Goal: Ask a question

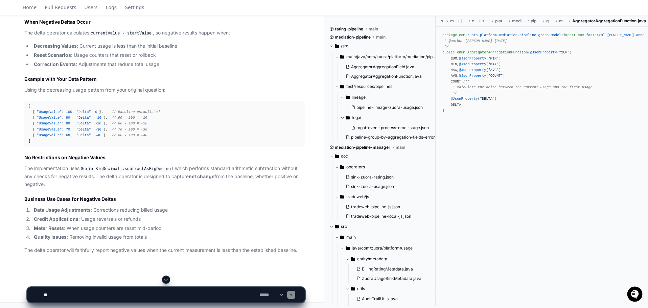
scroll to position [1678, 0]
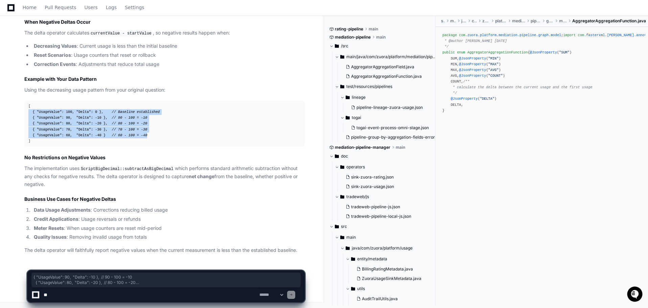
drag, startPoint x: 158, startPoint y: 138, endPoint x: 13, endPoint y: 113, distance: 146.4
click at [13, 113] on div "Thinking AggregatorAggregationField.java 2 The user is asking whether the delta…" at bounding box center [158, 76] width 294 height 355
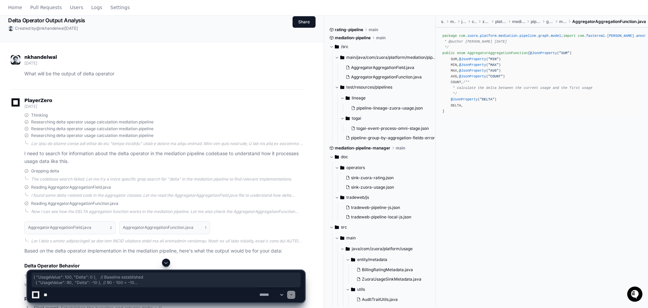
scroll to position [0, 0]
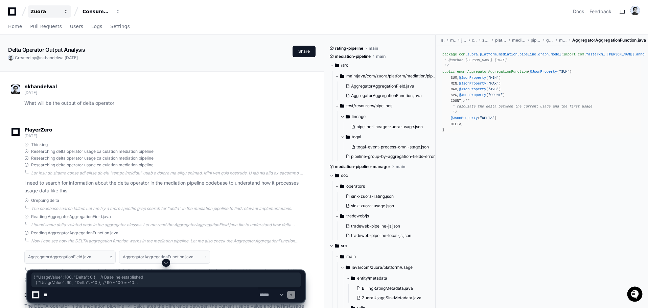
click at [47, 7] on button "Zuora" at bounding box center [49, 11] width 43 height 12
click at [60, 11] on div "Consumption" at bounding box center [44, 11] width 29 height 7
click at [59, 11] on div "Zuora" at bounding box center [44, 11] width 29 height 7
click at [23, 11] on span at bounding box center [24, 11] width 10 height 10
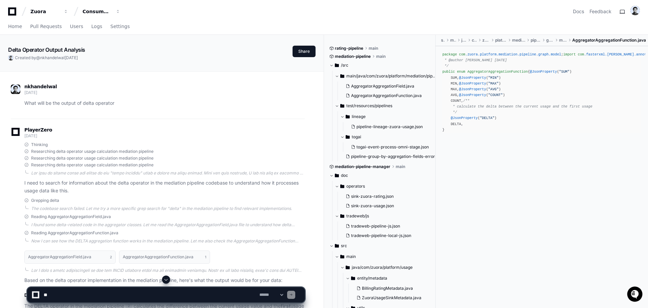
click at [0, 11] on div "Zuora Consumption Docs Feedback" at bounding box center [324, 9] width 648 height 18
click at [7, 11] on div "Zuora Consumption Docs Feedback" at bounding box center [324, 9] width 648 height 18
click at [8, 11] on icon at bounding box center [12, 11] width 8 height 8
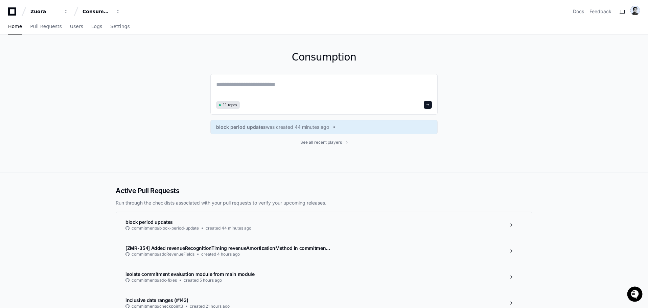
click at [336, 137] on div "Consumption 11 repos block period updates was created 44 minutes ago See all re…" at bounding box center [323, 103] width 227 height 137
click at [336, 139] on div "Consumption 11 repos block period updates was created 44 minutes ago See all re…" at bounding box center [323, 103] width 227 height 137
click at [335, 141] on span "See all recent players" at bounding box center [321, 142] width 42 height 5
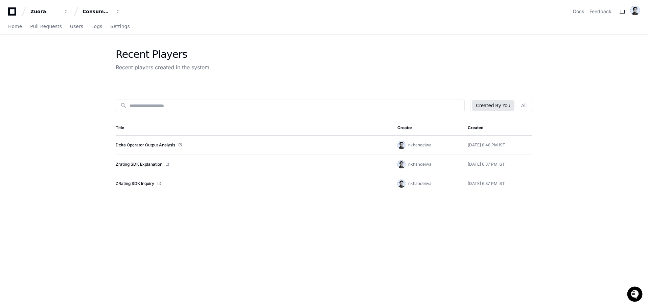
click at [150, 165] on link "Zrating SDK Explanation" at bounding box center [139, 164] width 47 height 5
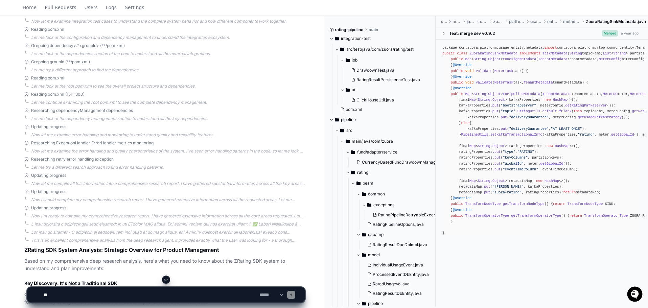
scroll to position [1955, 0]
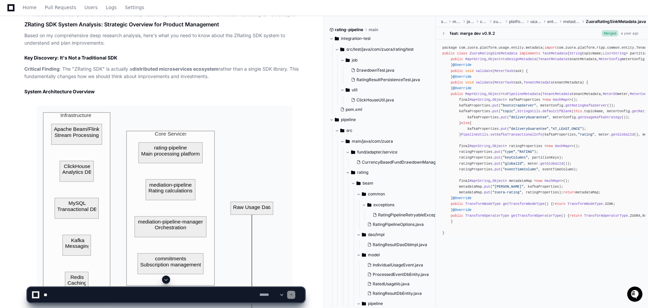
click at [175, 72] on strong "distributed microservices ecosystem" at bounding box center [175, 69] width 86 height 6
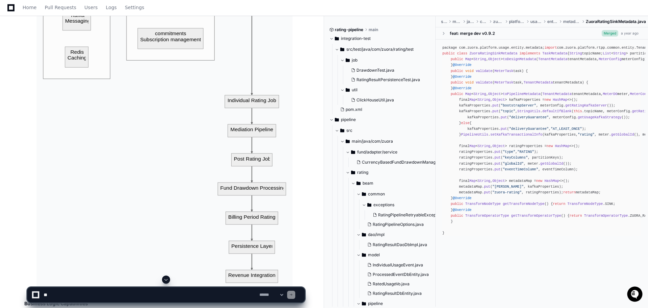
scroll to position [2406, 0]
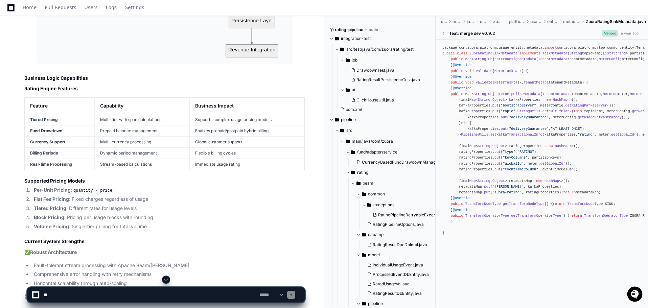
click at [64, 125] on td "Tiered Pricing" at bounding box center [60, 119] width 70 height 11
click at [56, 122] on strong "Tiered Pricing" at bounding box center [44, 119] width 28 height 5
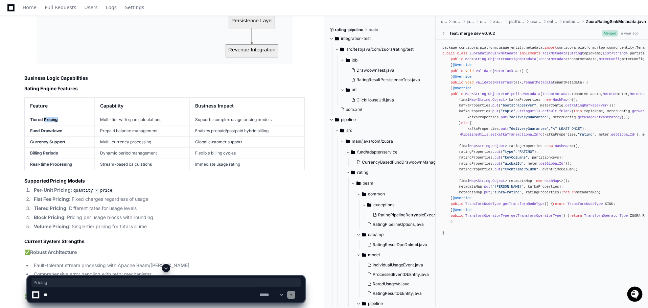
click at [56, 122] on strong "Tiered Pricing" at bounding box center [44, 119] width 28 height 5
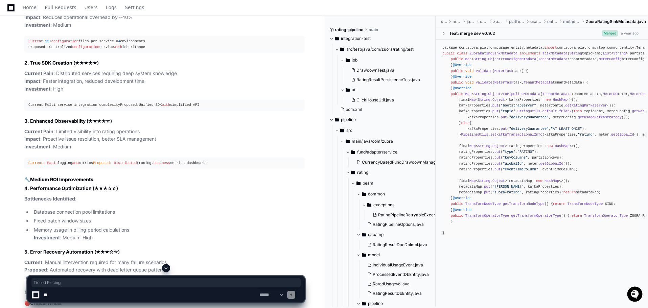
scroll to position [2857, 0]
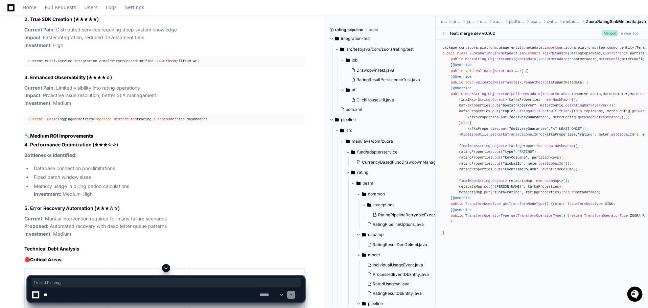
click at [119, 49] on p "Current Pain : Distributed services requiring deep system knowledge Impact : Fa…" at bounding box center [164, 37] width 280 height 23
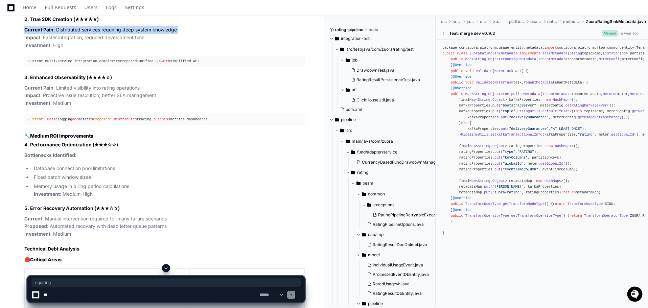
click at [119, 49] on p "Current Pain : Distributed services requiring deep system knowledge Impact : Fa…" at bounding box center [164, 37] width 280 height 23
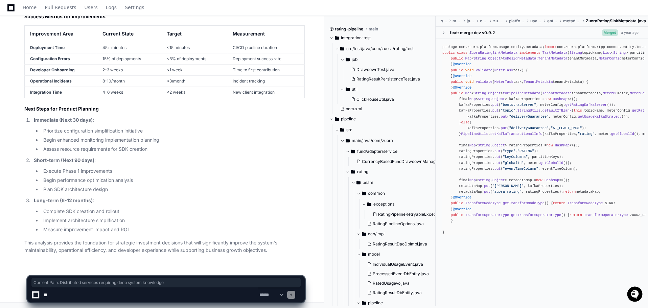
scroll to position [3593, 0]
click at [100, 289] on textarea at bounding box center [150, 294] width 216 height 15
type textarea "**********"
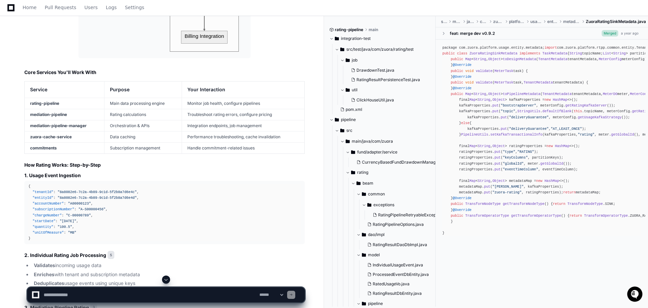
scroll to position [4667, 0]
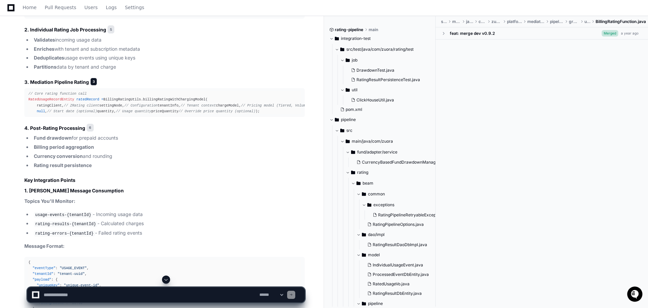
click at [90, 86] on span "3" at bounding box center [93, 82] width 7 height 8
click at [93, 86] on span "3" at bounding box center [93, 82] width 7 height 8
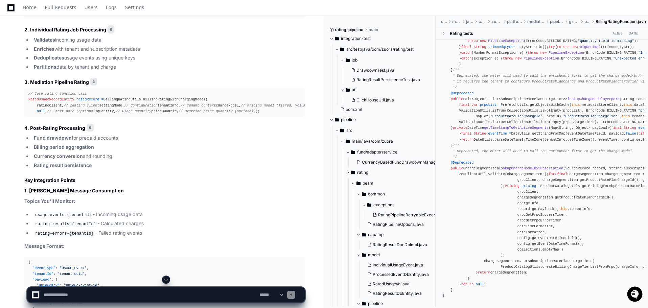
scroll to position [1610, 0]
click at [66, 87] on h3 "3. Mediation Pipeline Rating 3" at bounding box center [164, 82] width 280 height 8
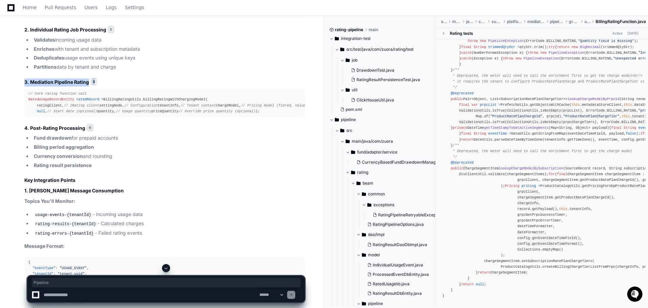
click at [66, 87] on h3 "3. Mediation Pipeline Rating 3" at bounding box center [164, 82] width 280 height 8
click at [66, 298] on textarea at bounding box center [150, 294] width 216 height 15
type textarea "**********"
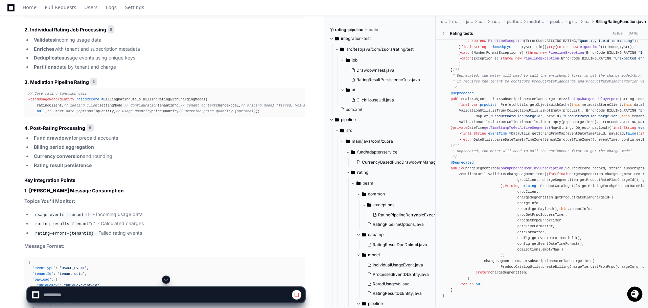
scroll to position [4893, 0]
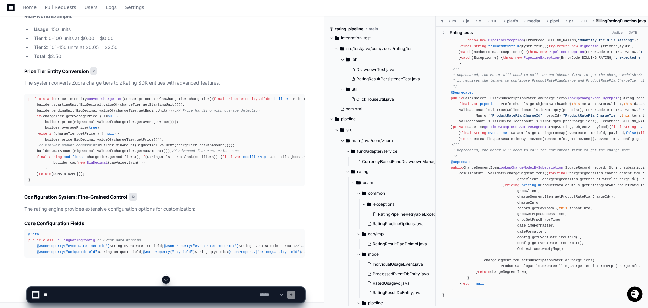
scroll to position [7886, 0]
